Goal: Task Accomplishment & Management: Use online tool/utility

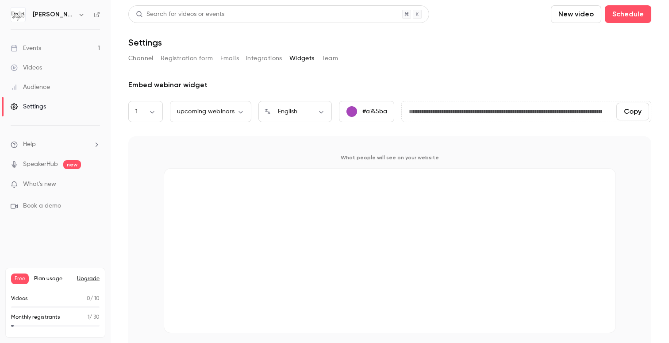
click at [502, 77] on div "**********" at bounding box center [389, 178] width 523 height 346
click at [65, 52] on link "Events 1" at bounding box center [55, 48] width 111 height 19
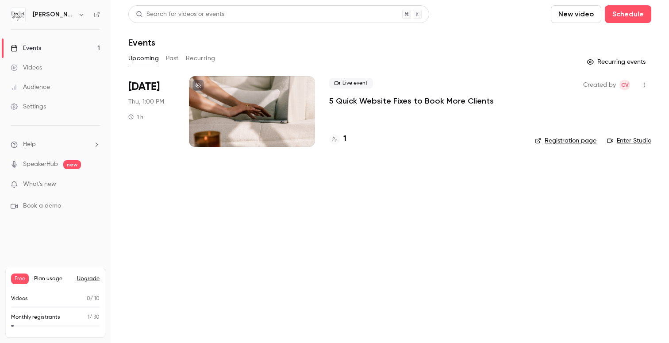
click at [644, 84] on icon "button" at bounding box center [644, 85] width 7 height 6
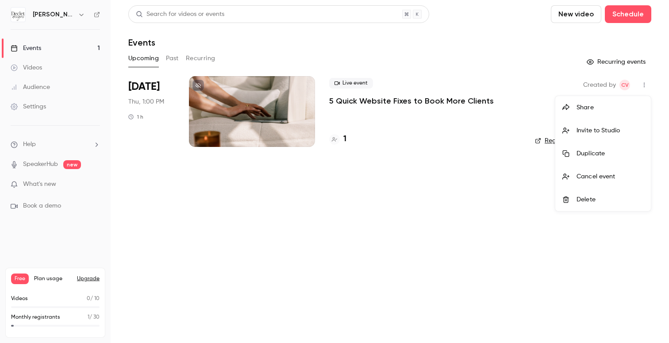
click at [424, 220] on div at bounding box center [334, 171] width 669 height 343
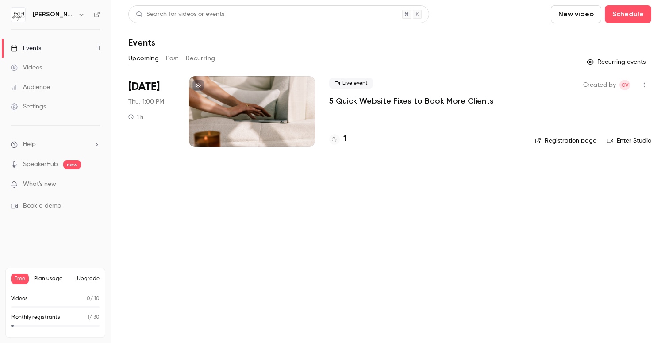
click at [565, 139] on link "Registration page" at bounding box center [566, 140] width 62 height 9
click at [629, 16] on button "Schedule" at bounding box center [628, 14] width 46 height 18
click at [598, 58] on span "Recurring event" at bounding box center [600, 61] width 46 height 9
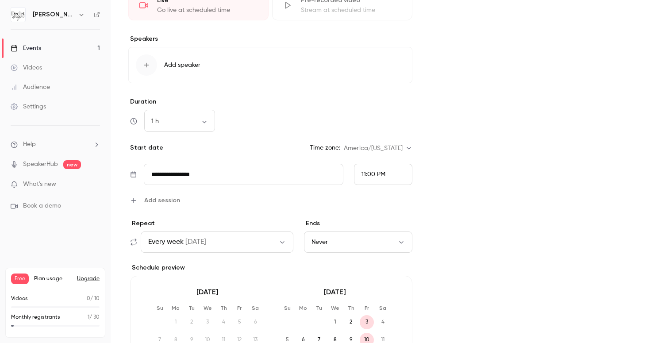
scroll to position [393, 0]
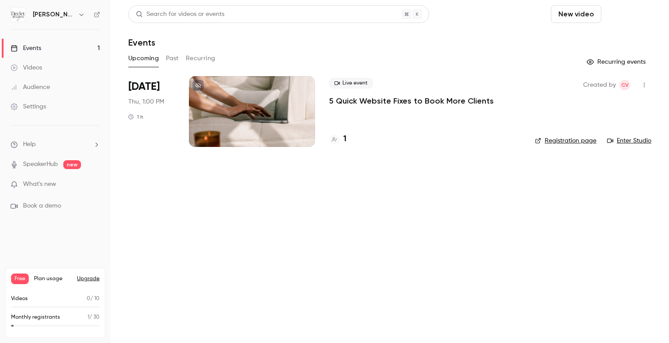
click at [624, 15] on button "Schedule" at bounding box center [628, 14] width 46 height 18
click at [589, 39] on div "One time event" at bounding box center [610, 38] width 67 height 9
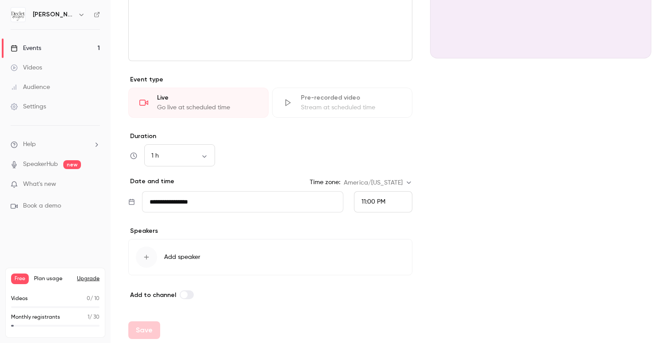
scroll to position [160, 0]
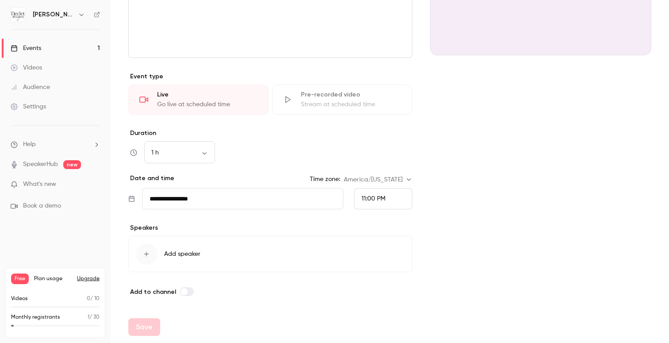
click at [368, 93] on div "Pre-recorded video" at bounding box center [351, 94] width 100 height 9
click at [390, 104] on div "Stream at scheduled time" at bounding box center [351, 104] width 100 height 9
click at [69, 48] on link "Events 1" at bounding box center [55, 48] width 111 height 19
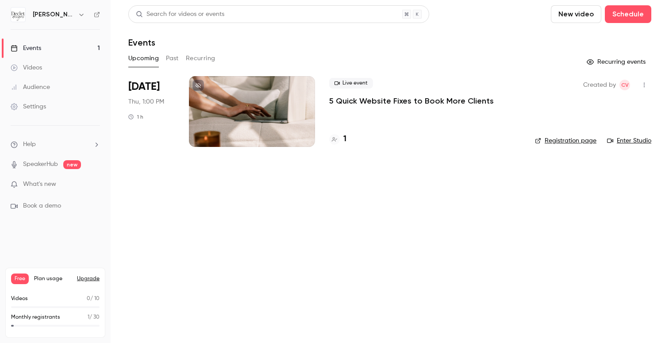
click at [83, 102] on link "Settings" at bounding box center [55, 106] width 111 height 19
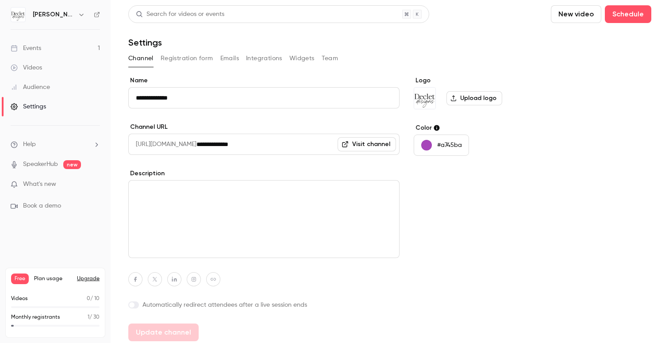
scroll to position [4, 0]
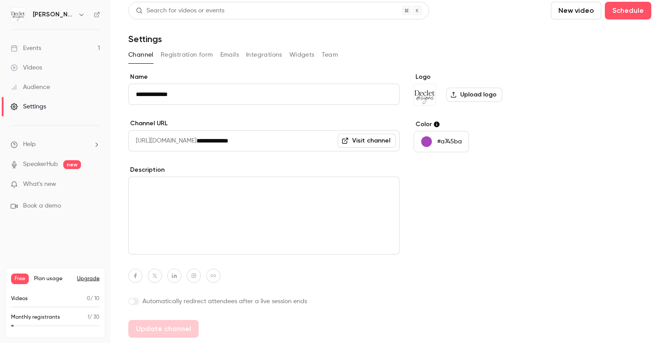
click at [365, 141] on link "Visit channel" at bounding box center [367, 141] width 58 height 14
click at [68, 53] on link "Events 1" at bounding box center [55, 48] width 111 height 19
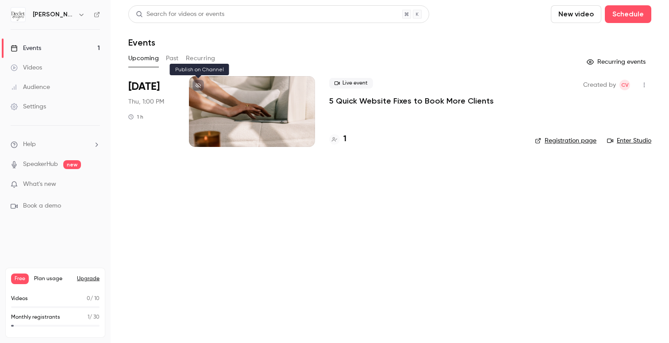
click at [201, 83] on icon at bounding box center [198, 85] width 5 height 5
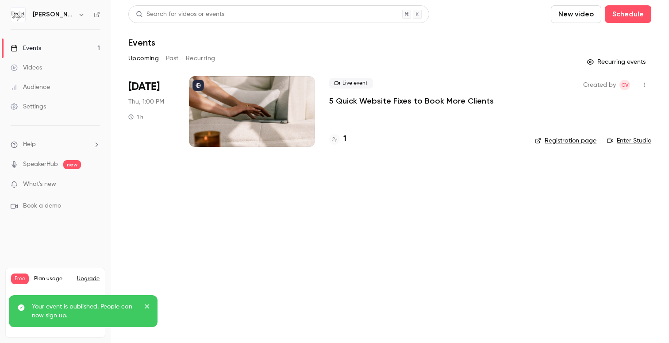
click at [64, 104] on link "Settings" at bounding box center [55, 106] width 111 height 19
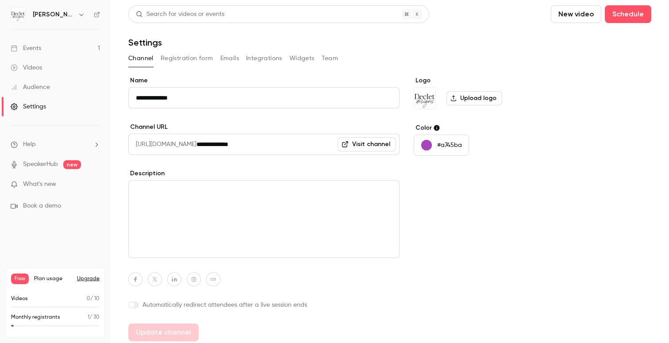
click at [356, 148] on link "Visit channel" at bounding box center [367, 144] width 58 height 14
click at [296, 56] on button "Widgets" at bounding box center [301, 58] width 25 height 14
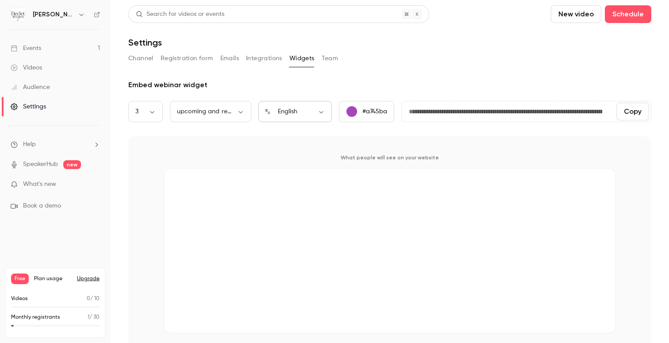
scroll to position [13, 0]
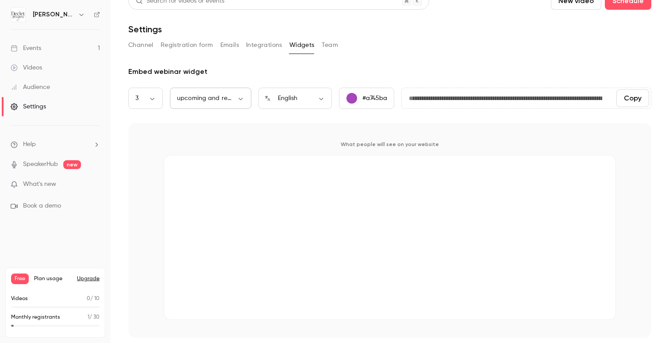
click at [233, 101] on body "**********" at bounding box center [334, 171] width 669 height 343
click at [334, 118] on div at bounding box center [334, 171] width 669 height 343
click at [628, 97] on button "Copy" at bounding box center [633, 98] width 33 height 18
click at [628, 100] on button "Copy" at bounding box center [633, 98] width 33 height 18
click at [49, 50] on link "Events 1" at bounding box center [55, 48] width 111 height 19
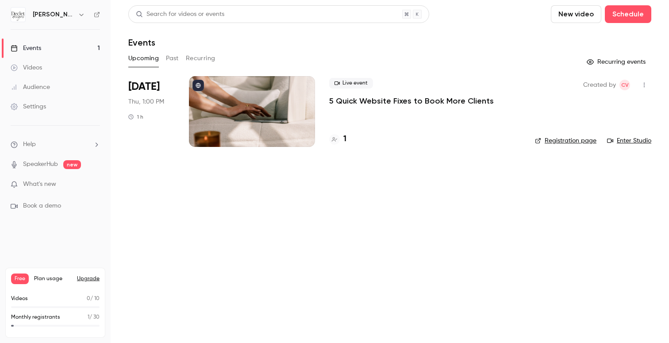
click at [239, 104] on div at bounding box center [252, 111] width 126 height 71
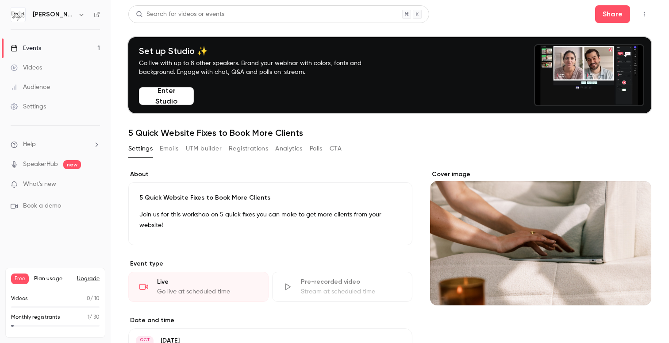
click at [178, 150] on button "Emails" at bounding box center [169, 149] width 19 height 14
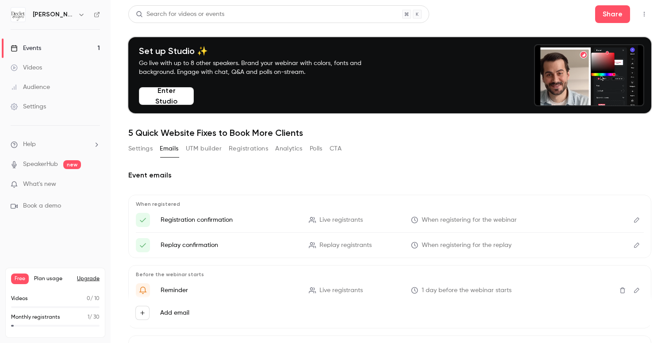
click at [213, 147] on button "UTM builder" at bounding box center [204, 149] width 36 height 14
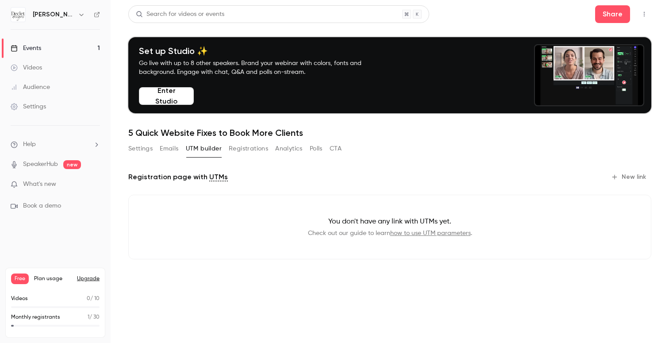
click at [258, 150] on button "Registrations" at bounding box center [248, 149] width 39 height 14
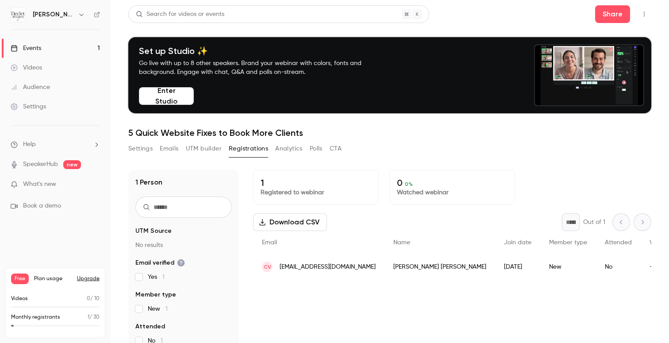
click at [290, 146] on button "Analytics" at bounding box center [288, 149] width 27 height 14
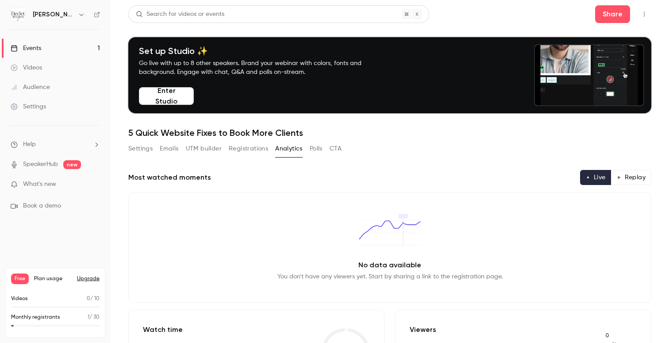
click at [315, 149] on button "Polls" at bounding box center [316, 149] width 13 height 14
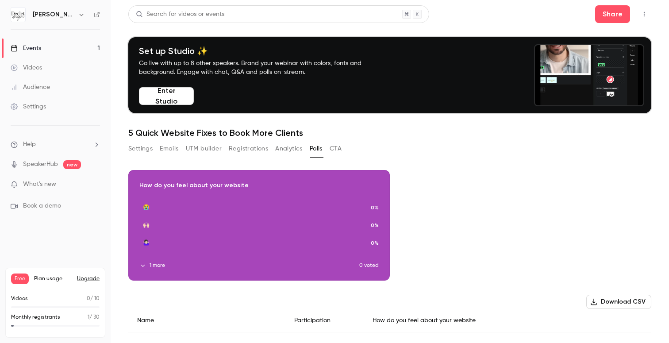
click at [332, 151] on button "CTA" at bounding box center [336, 149] width 12 height 14
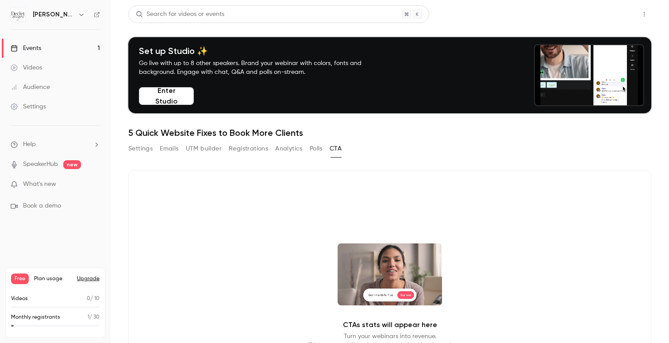
click at [621, 20] on button "Share" at bounding box center [612, 14] width 35 height 18
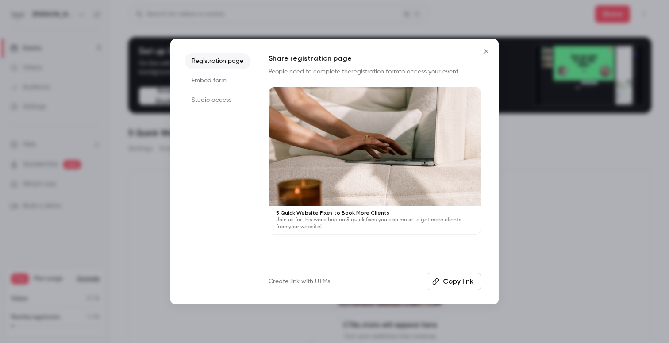
click at [227, 76] on li "Embed form" at bounding box center [218, 81] width 66 height 16
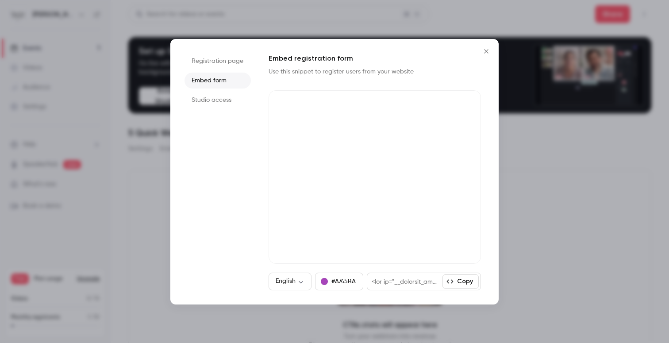
click at [451, 278] on icon "button" at bounding box center [450, 281] width 7 height 7
